Goal: Information Seeking & Learning: Find specific fact

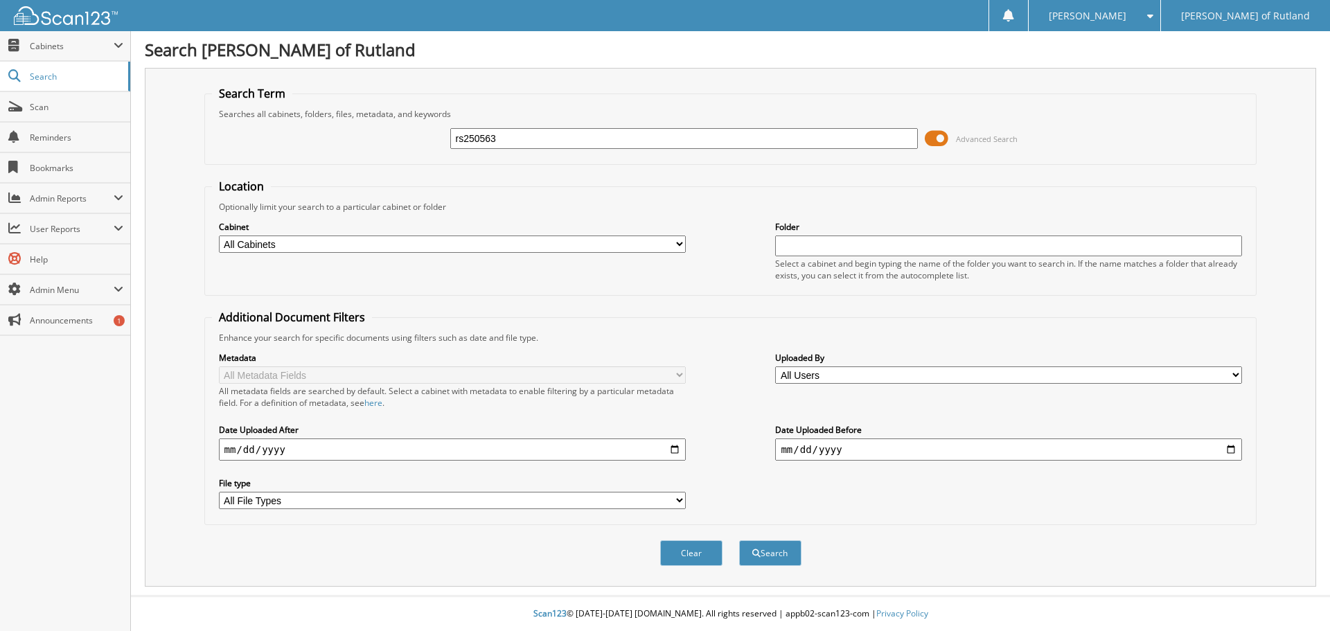
type input "rs250563"
click at [739, 540] on button "Search" at bounding box center [770, 553] width 62 height 26
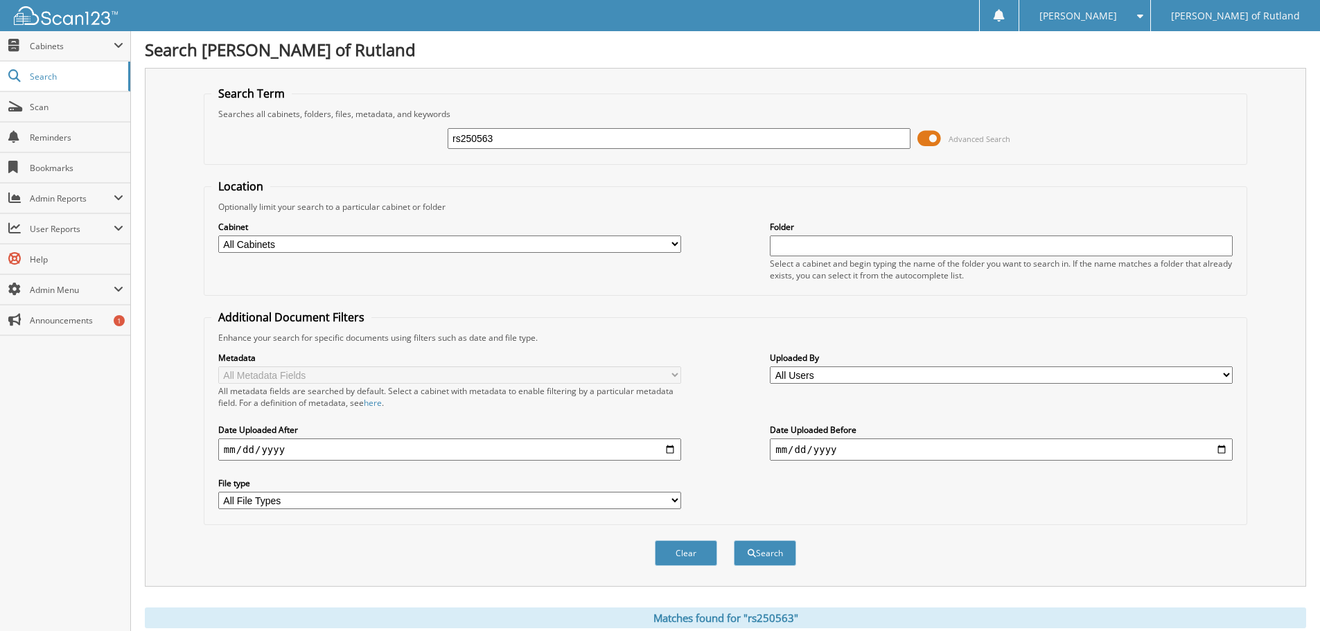
click at [927, 128] on span at bounding box center [929, 138] width 24 height 21
